Goal: Transaction & Acquisition: Purchase product/service

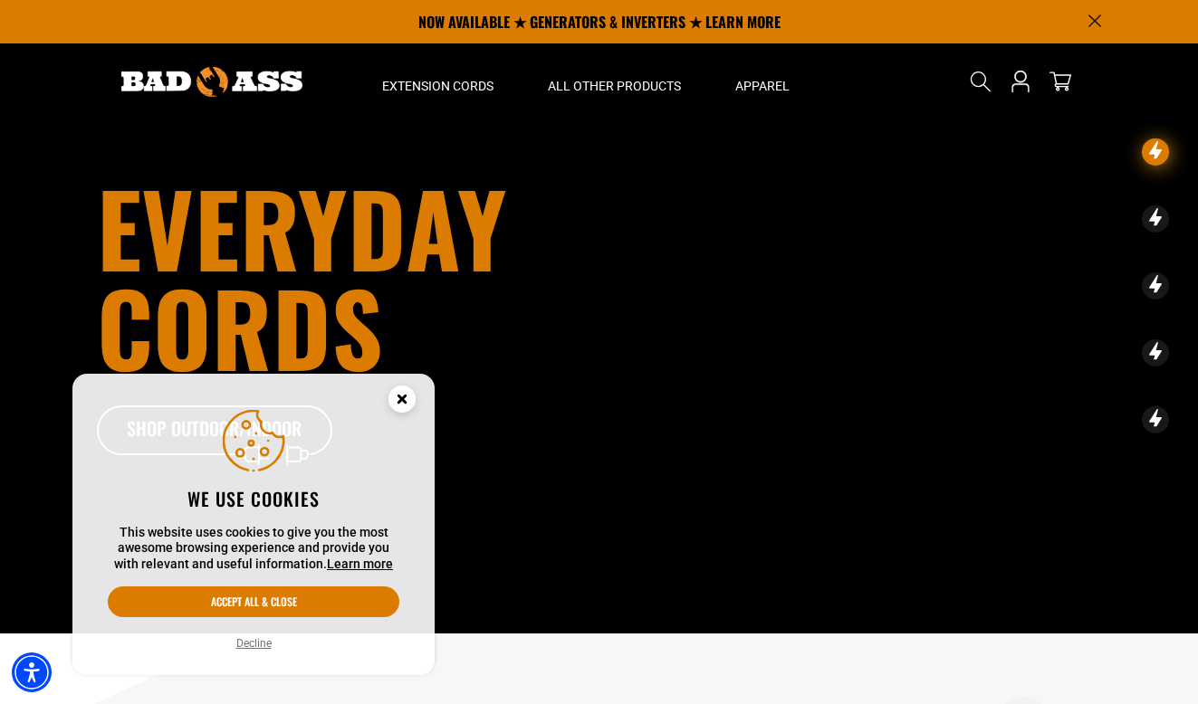
drag, startPoint x: 404, startPoint y: 406, endPoint x: 345, endPoint y: 496, distance: 108.0
click at [345, 496] on aside "We use cookies This website uses cookies to give you the most awesome browsing …" at bounding box center [253, 525] width 362 height 302
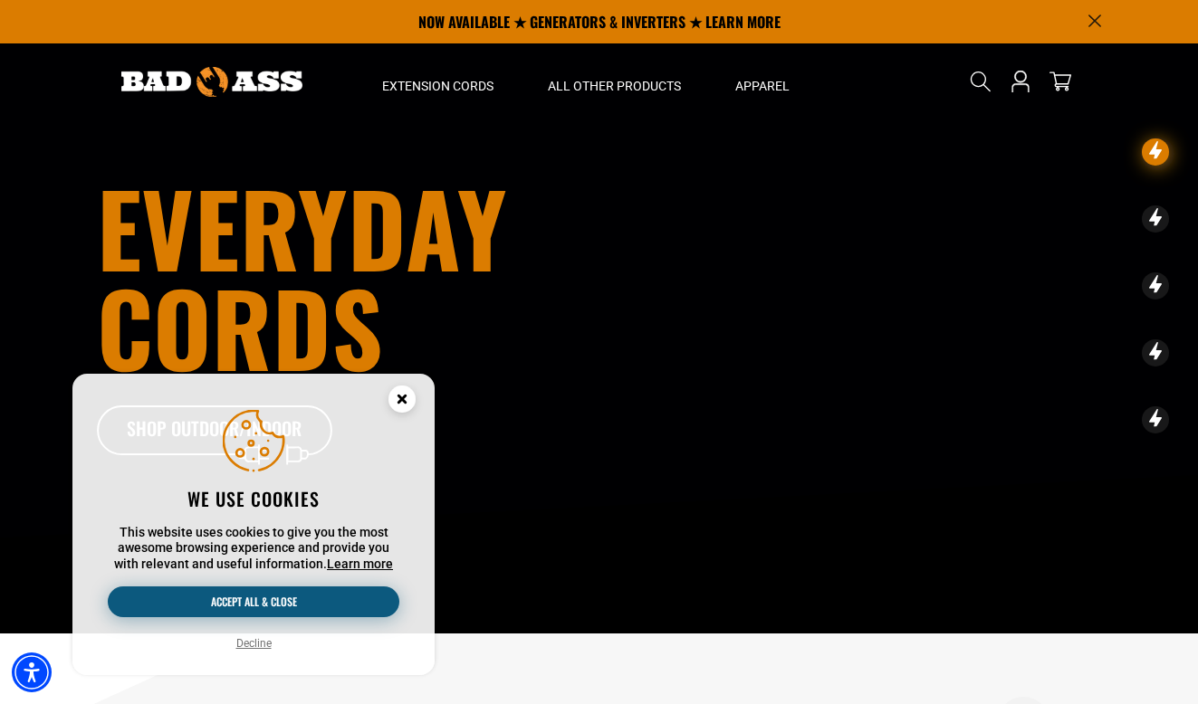
click at [338, 609] on button "Accept all & close" at bounding box center [254, 602] width 292 height 31
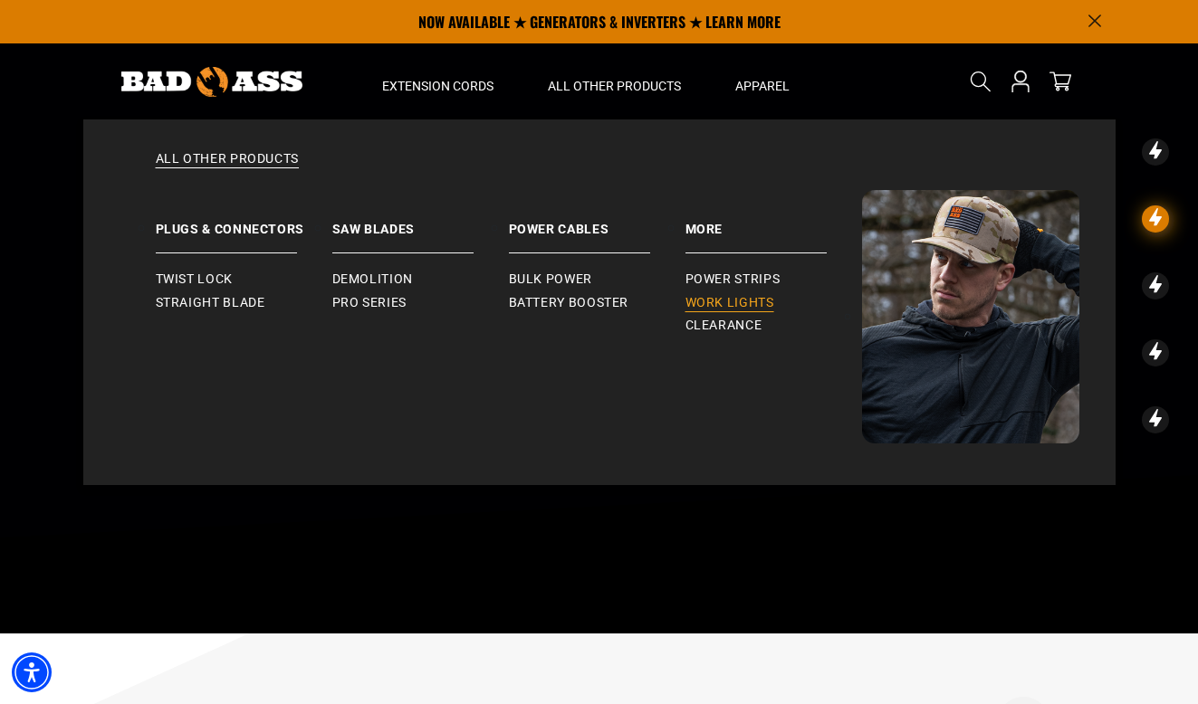
click at [689, 296] on span "Work Lights" at bounding box center [729, 303] width 89 height 16
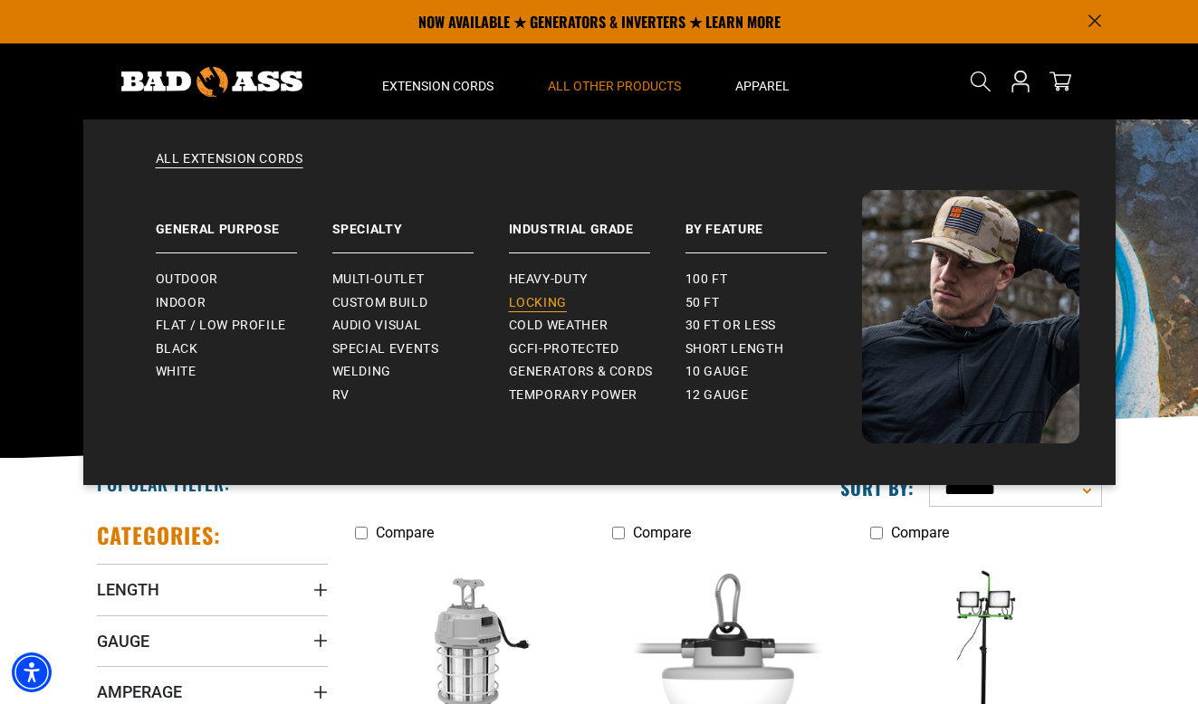
click at [532, 307] on span "Locking" at bounding box center [538, 303] width 58 height 16
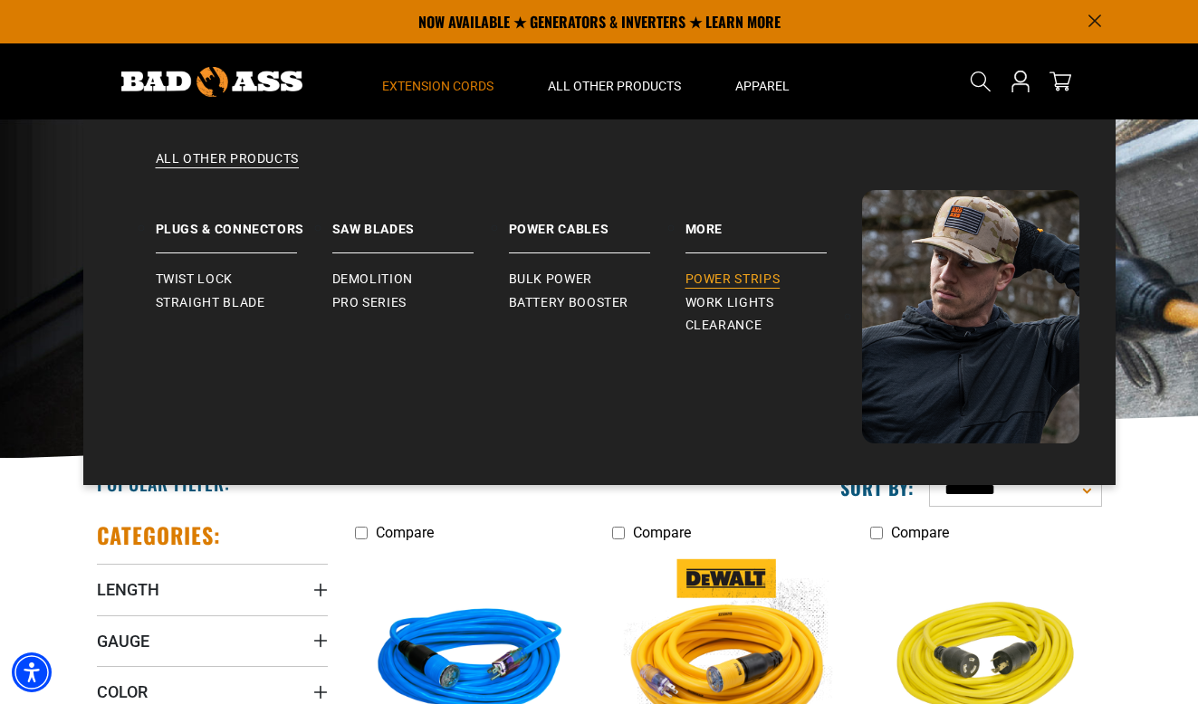
click at [690, 282] on span "Power Strips" at bounding box center [732, 280] width 95 height 16
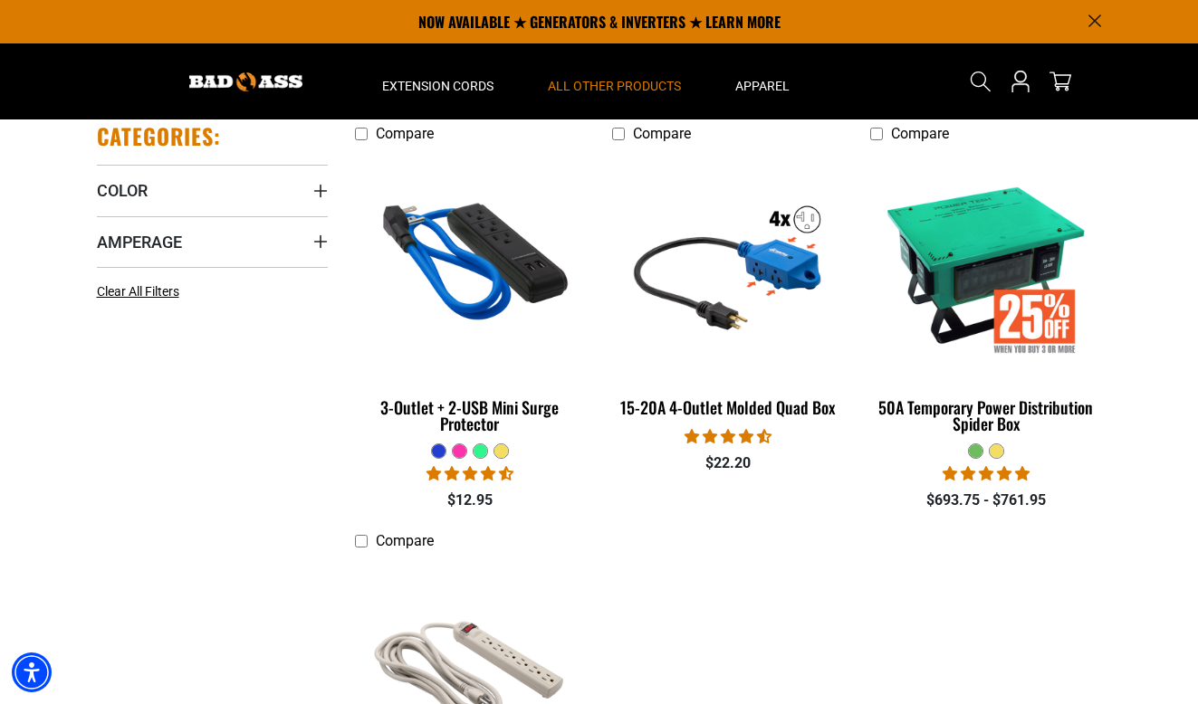
scroll to position [390, 0]
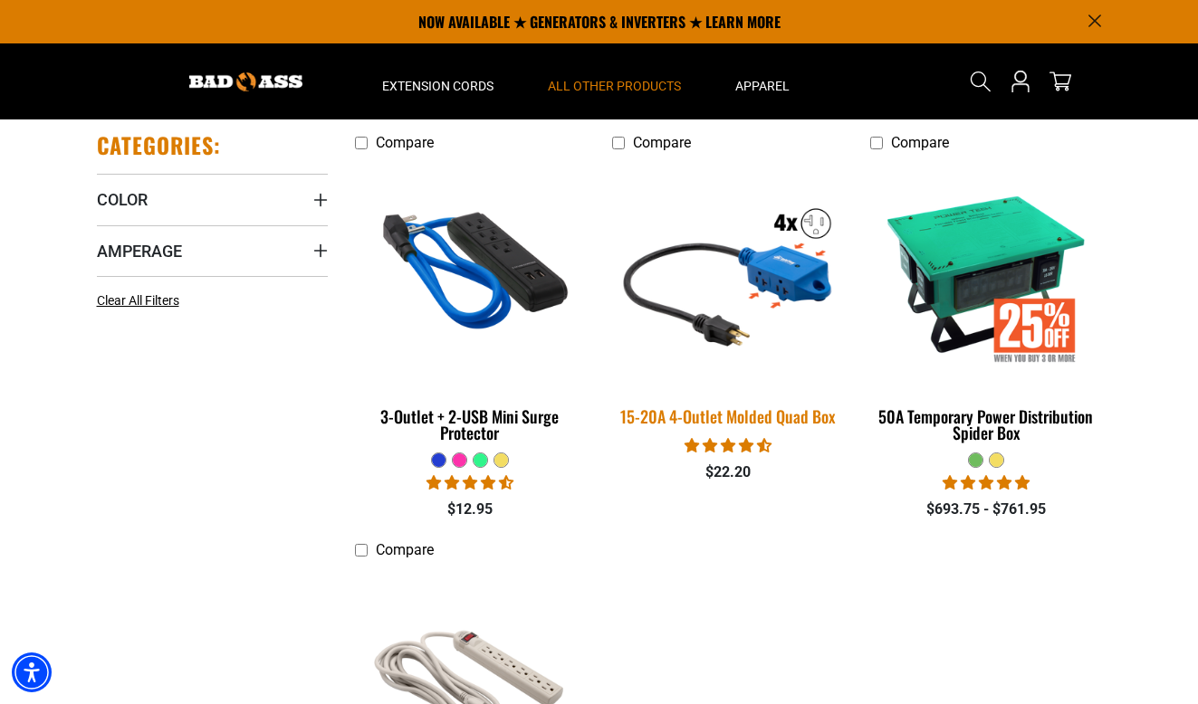
click at [726, 416] on div "15-20A 4-Outlet Molded Quad Box" at bounding box center [727, 416] width 231 height 16
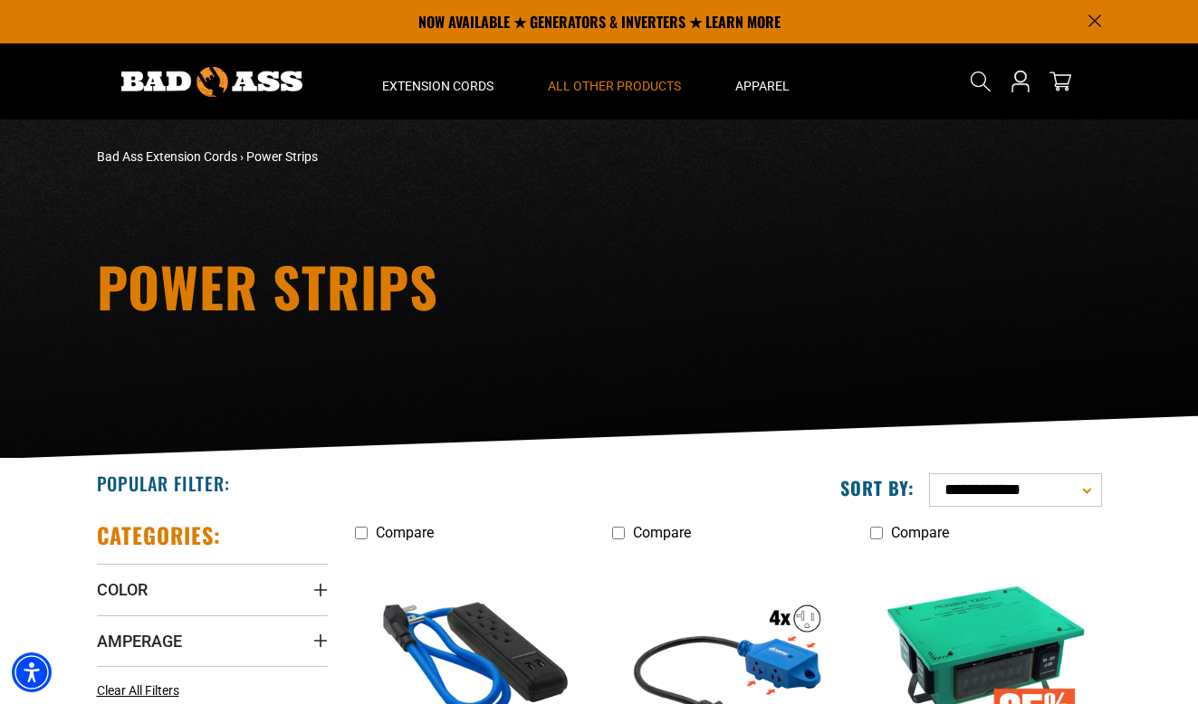
scroll to position [0, 0]
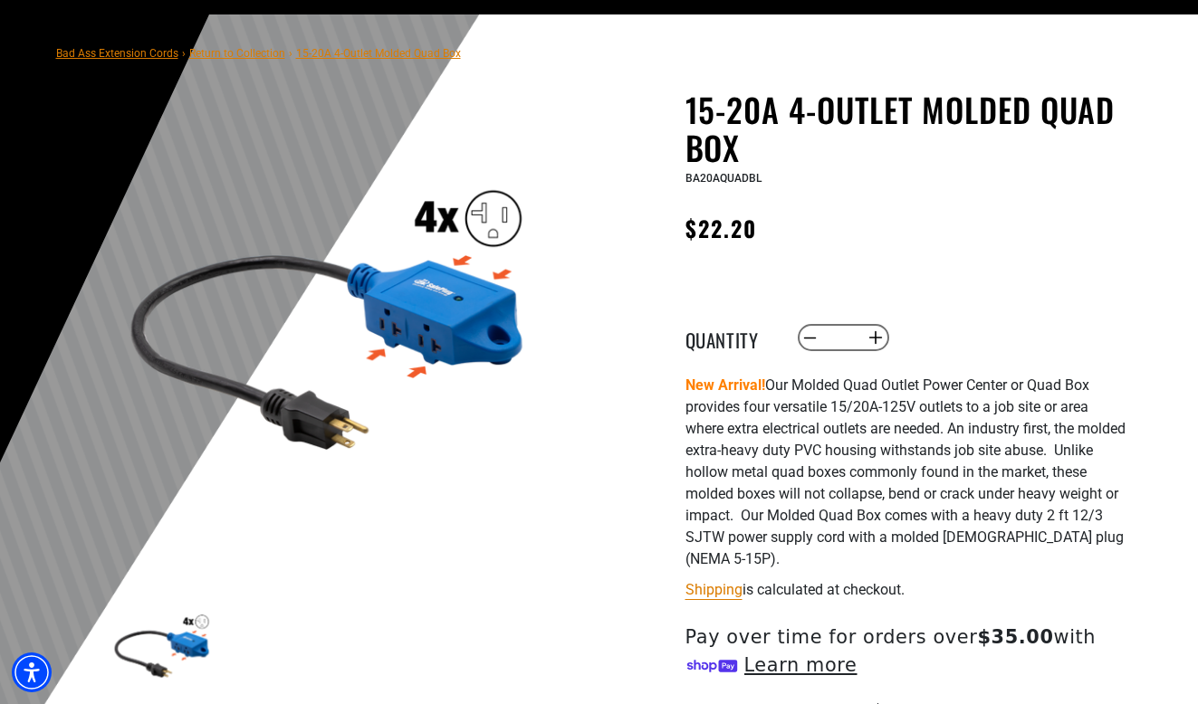
scroll to position [105, 0]
